Goal: Task Accomplishment & Management: Manage account settings

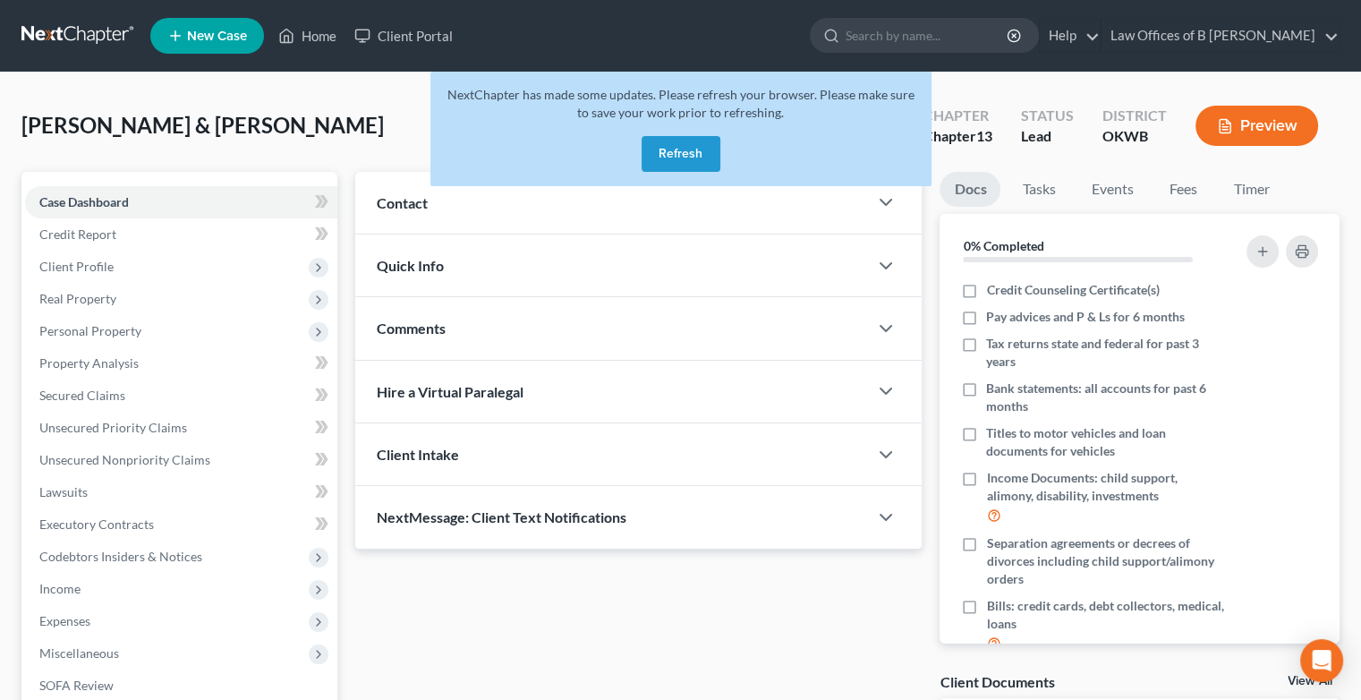
click at [687, 147] on button "Refresh" at bounding box center [681, 154] width 79 height 36
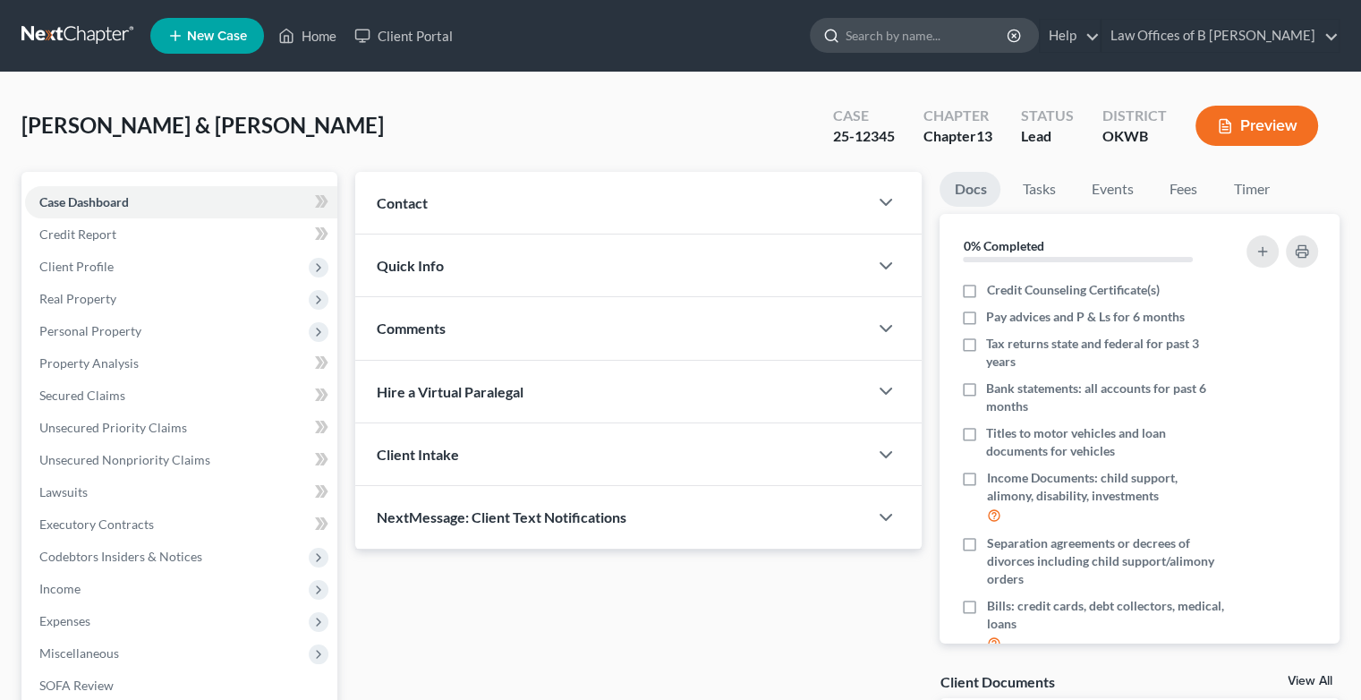
click at [954, 34] on input "search" at bounding box center [928, 35] width 164 height 33
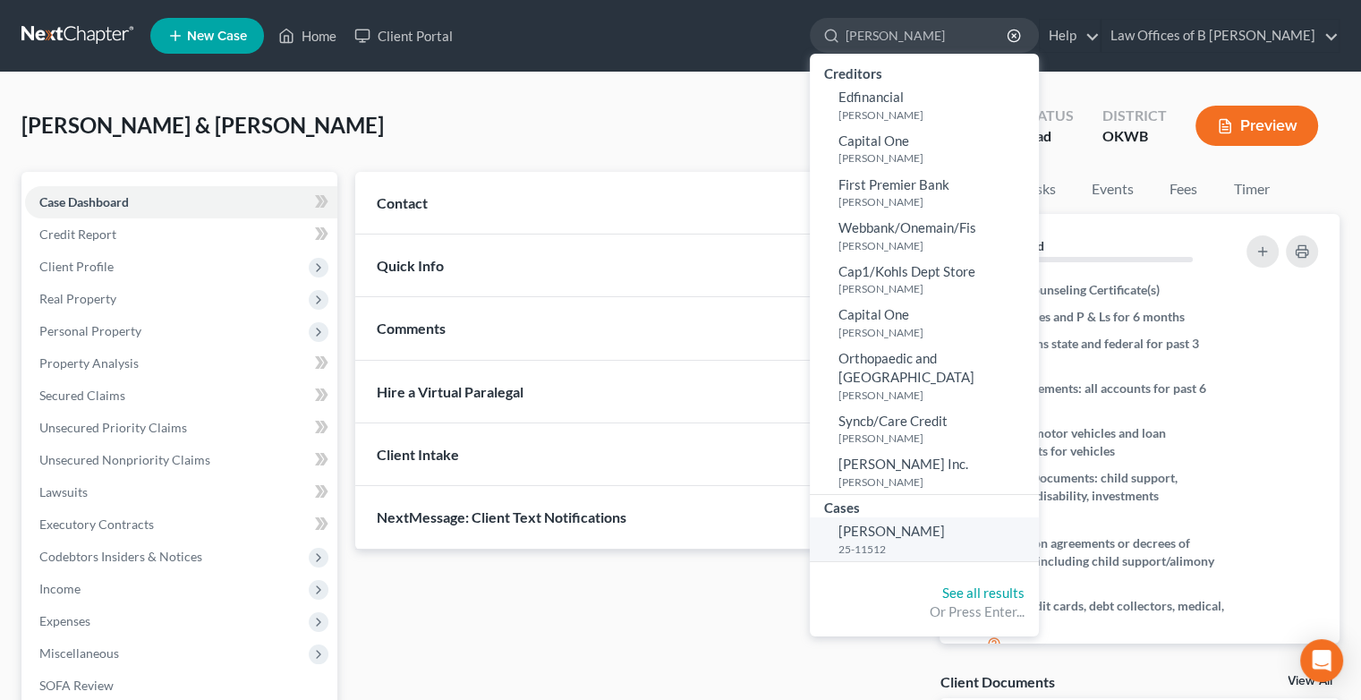
type input "[PERSON_NAME]"
click at [911, 537] on span "[PERSON_NAME]" at bounding box center [892, 531] width 107 height 16
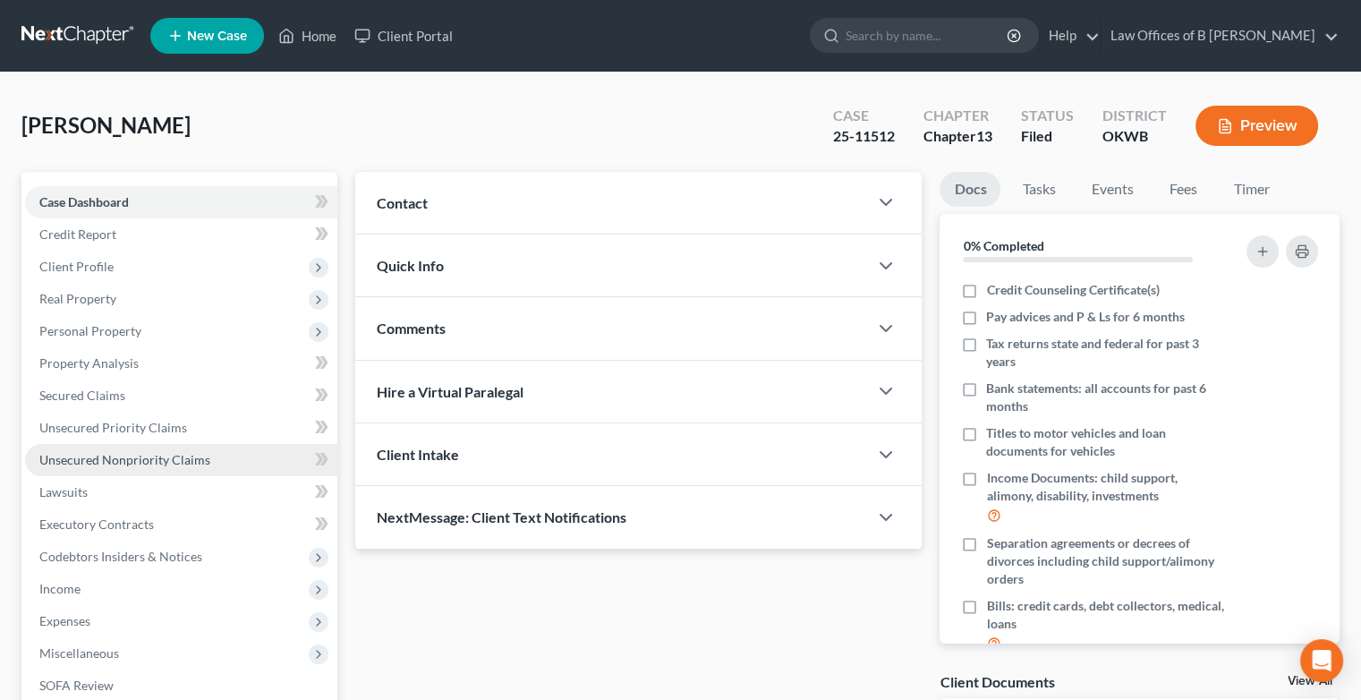
click at [164, 449] on link "Unsecured Nonpriority Claims" at bounding box center [181, 460] width 312 height 32
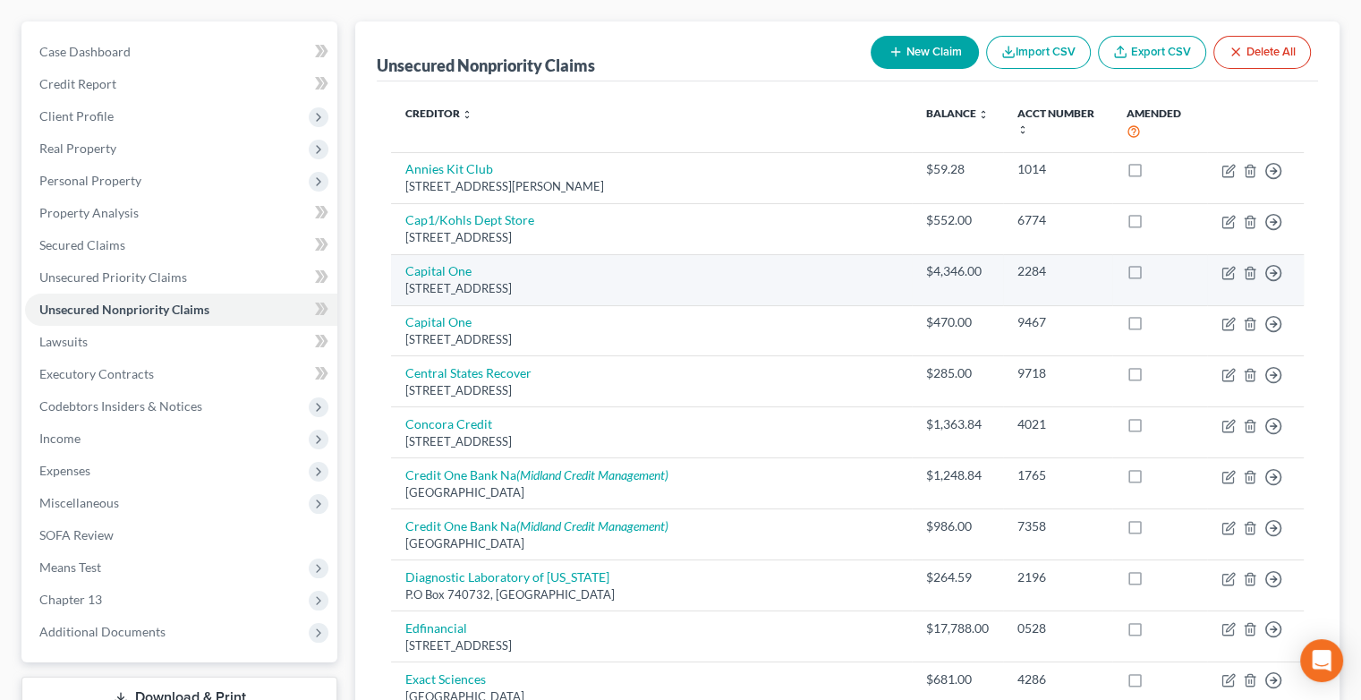
scroll to position [149, 0]
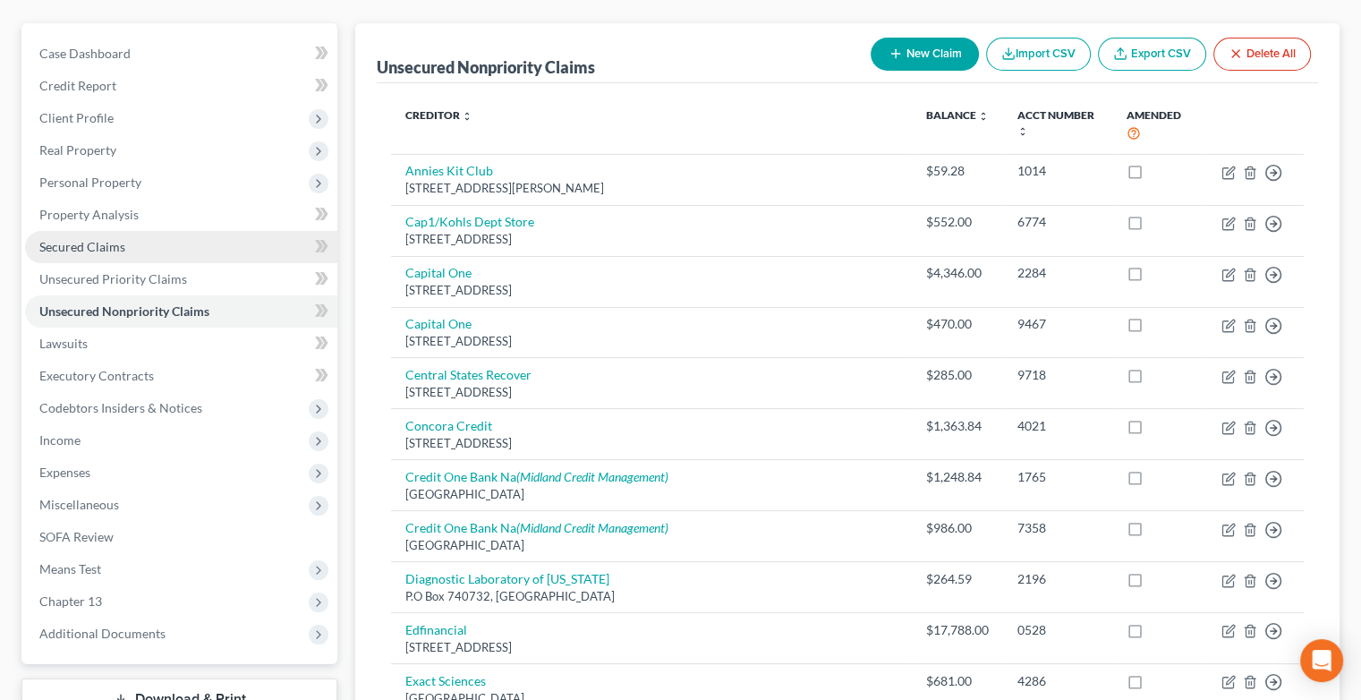
click at [107, 246] on span "Secured Claims" at bounding box center [82, 246] width 86 height 15
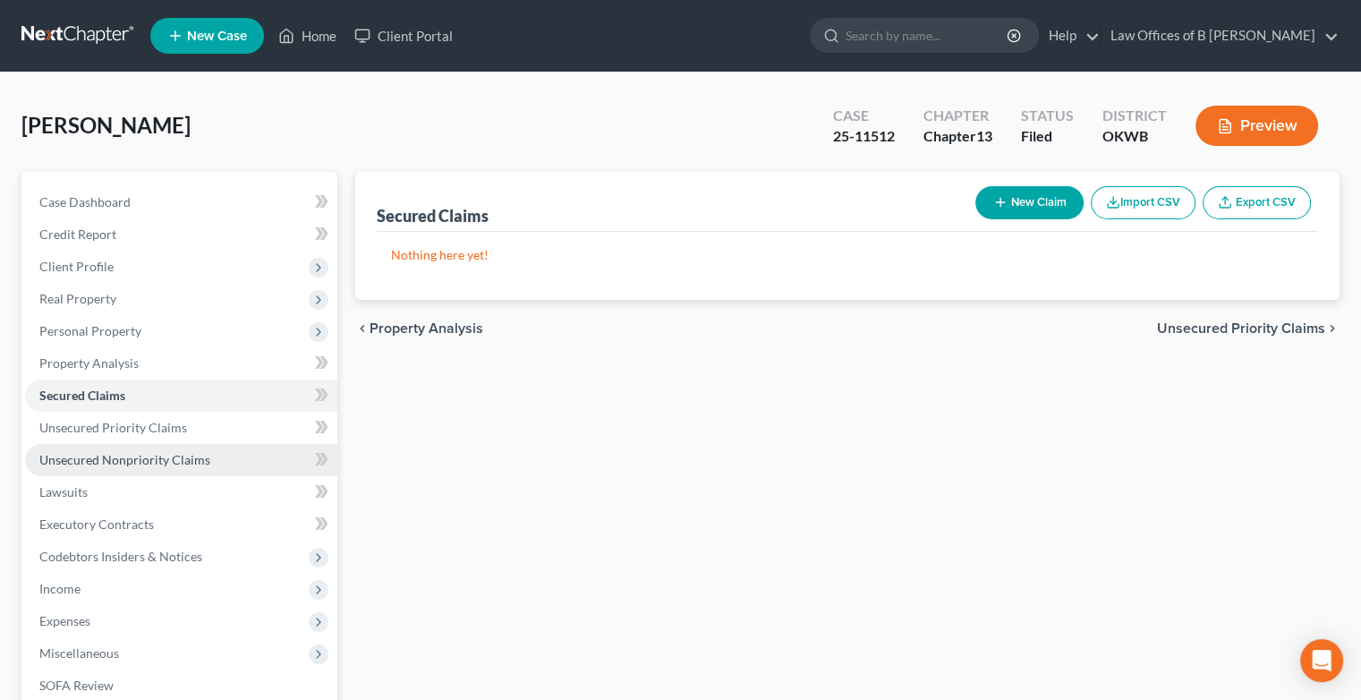
click at [115, 468] on link "Unsecured Nonpriority Claims" at bounding box center [181, 460] width 312 height 32
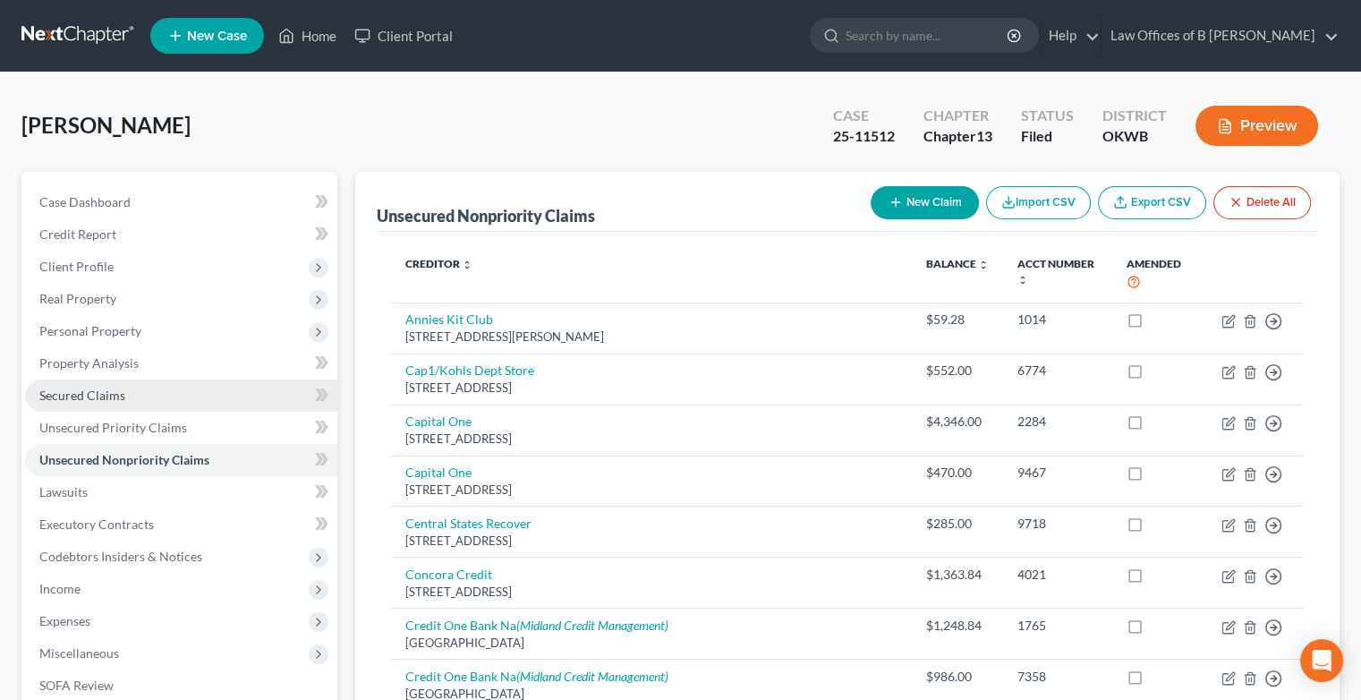
click at [97, 393] on span "Secured Claims" at bounding box center [82, 395] width 86 height 15
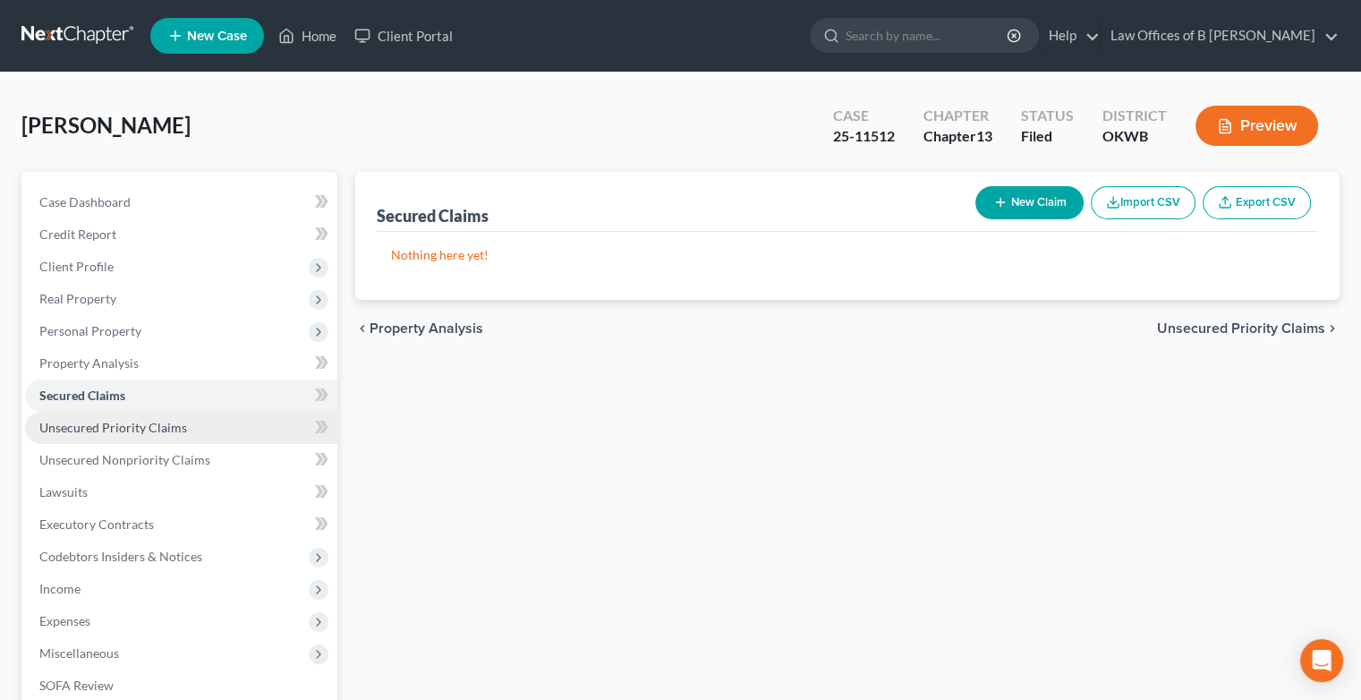
click at [120, 434] on span "Unsecured Priority Claims" at bounding box center [113, 427] width 148 height 15
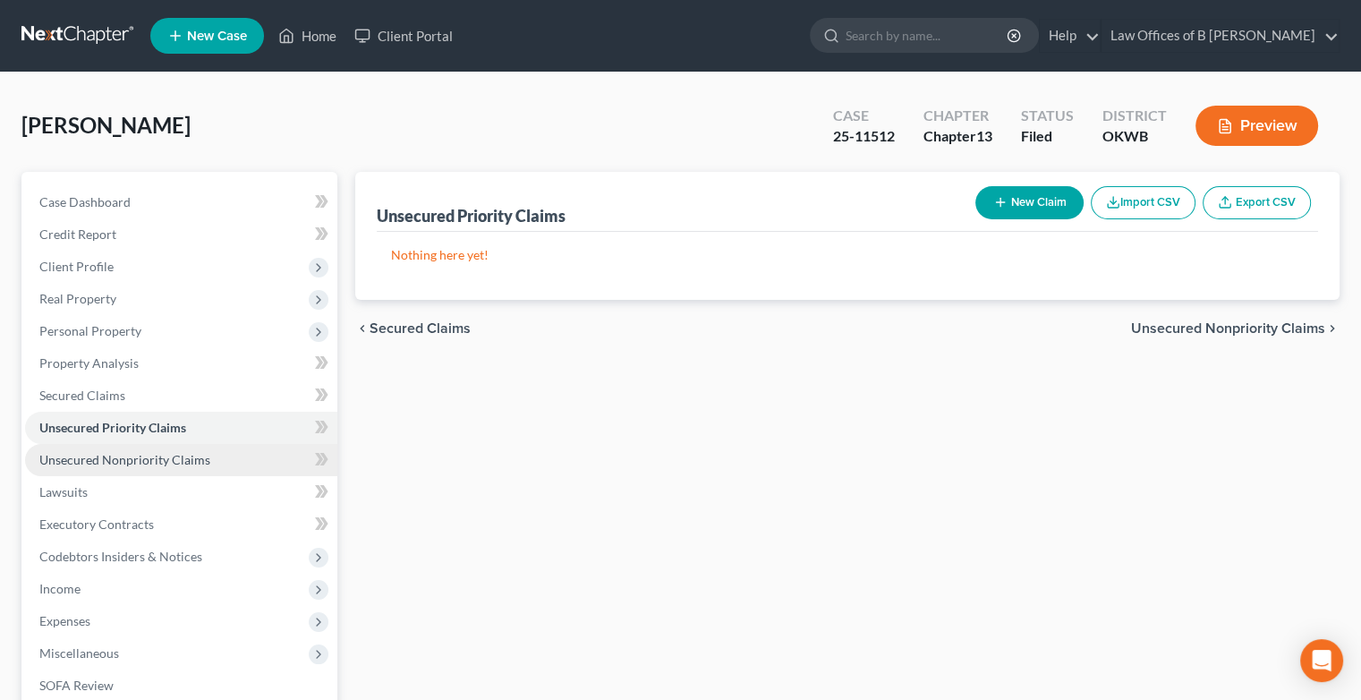
click at [126, 453] on span "Unsecured Nonpriority Claims" at bounding box center [124, 459] width 171 height 15
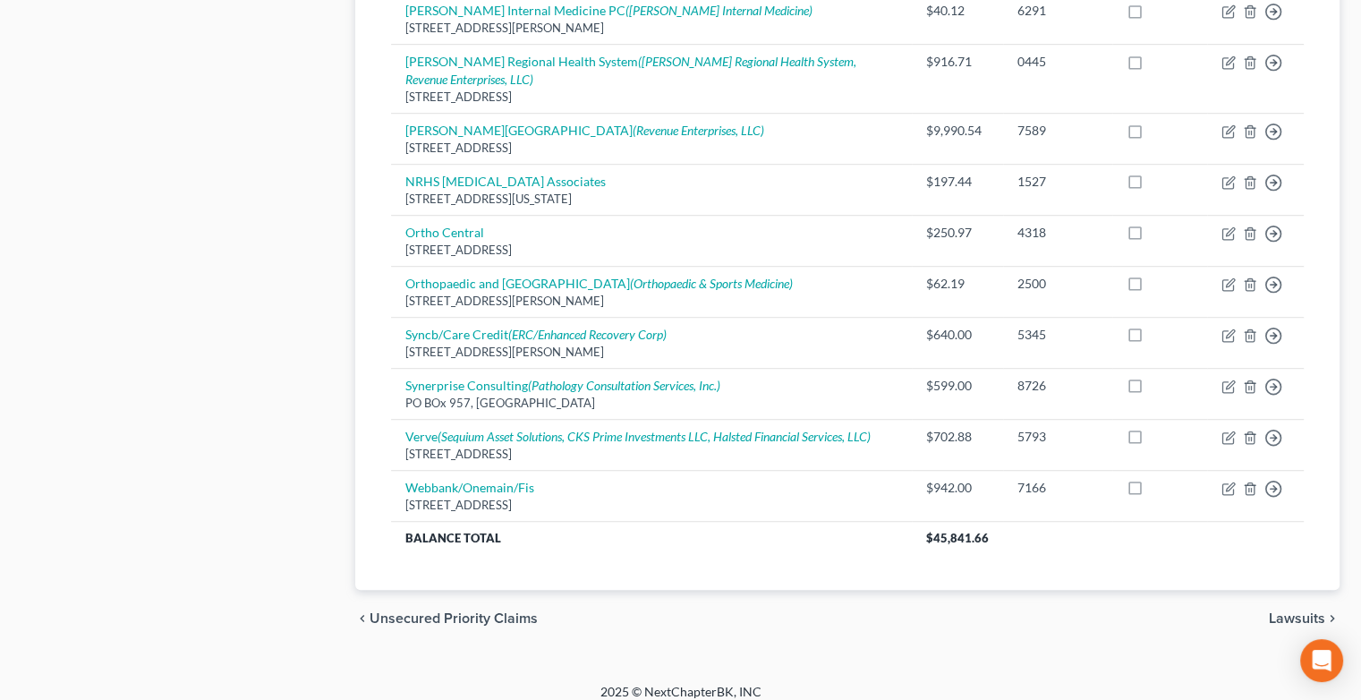
scroll to position [1076, 0]
